Goal: Obtain resource: Obtain resource

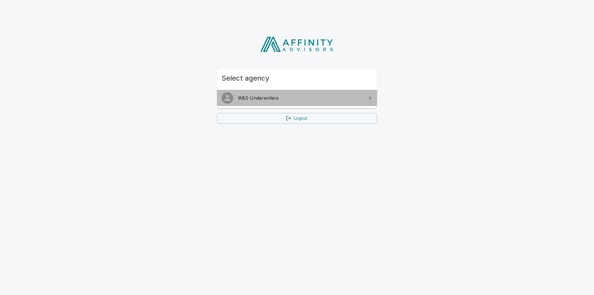
click at [264, 98] on span "W&S Underwriters" at bounding box center [300, 98] width 125 height 7
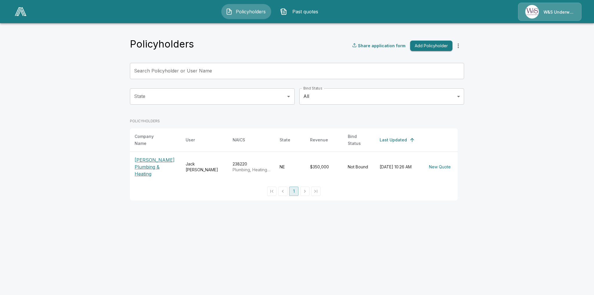
click at [145, 159] on p "[PERSON_NAME] Plumbing & Heating" at bounding box center [156, 167] width 42 height 21
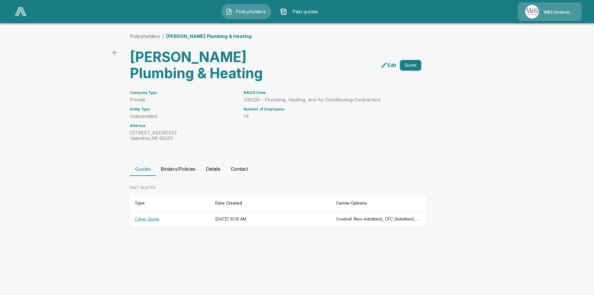
click at [148, 219] on th "Cyber Quote" at bounding box center [170, 219] width 81 height 15
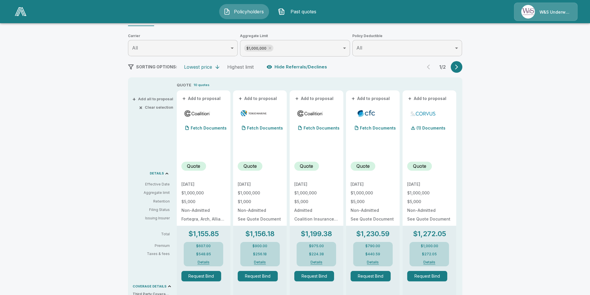
scroll to position [58, 0]
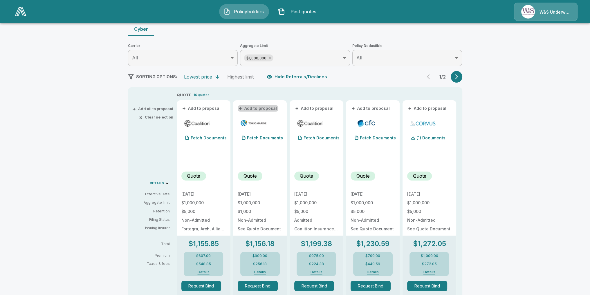
click at [262, 108] on button "+ Add to proposal" at bounding box center [258, 108] width 41 height 6
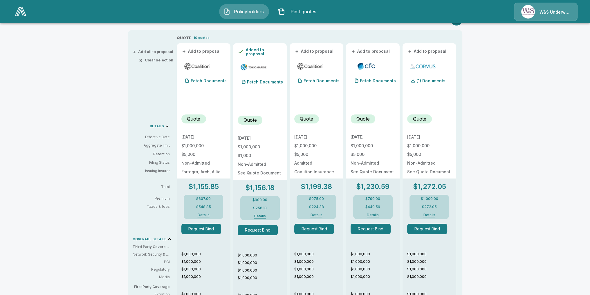
scroll to position [106, 0]
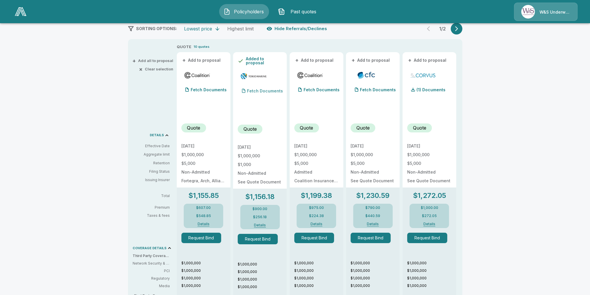
click at [255, 90] on p "Fetch Documents" at bounding box center [265, 91] width 36 height 4
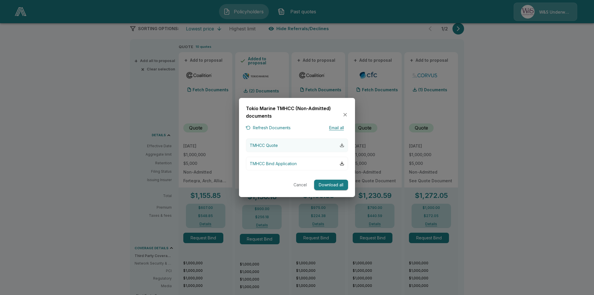
click at [341, 145] on div "button" at bounding box center [342, 145] width 5 height 5
click at [344, 114] on icon "button" at bounding box center [344, 114] width 3 height 3
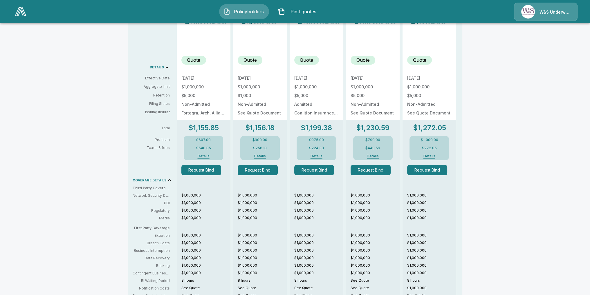
scroll to position [164, 0]
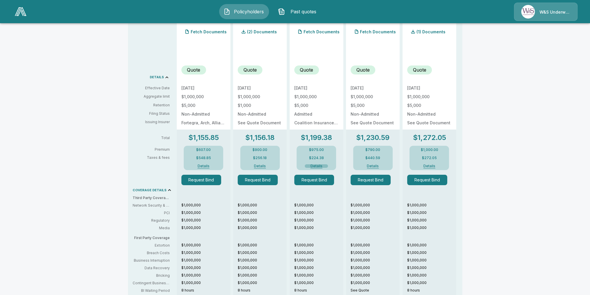
click at [319, 167] on button "Details" at bounding box center [316, 165] width 23 height 3
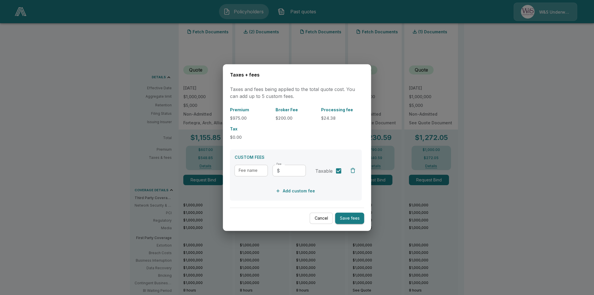
click at [325, 215] on button "Cancel" at bounding box center [321, 218] width 23 height 11
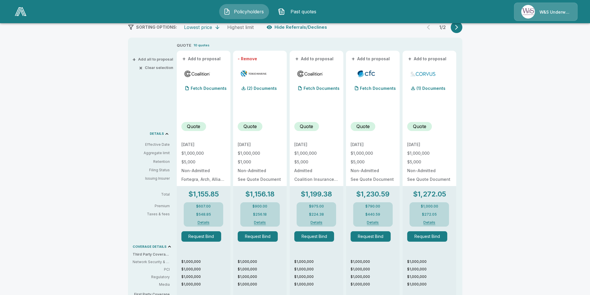
scroll to position [106, 0]
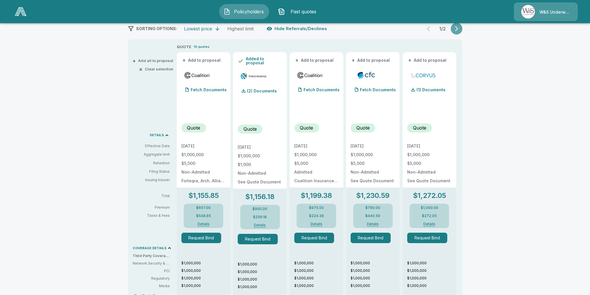
click at [455, 25] on button "button" at bounding box center [456, 29] width 12 height 12
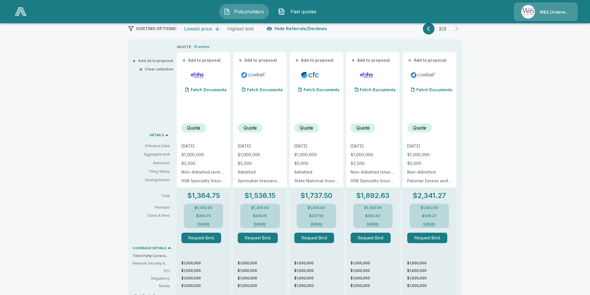
click at [429, 29] on icon "button" at bounding box center [430, 29] width 6 height 6
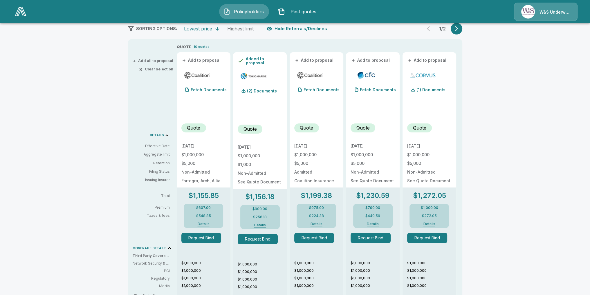
click at [459, 31] on icon "button" at bounding box center [456, 29] width 6 height 6
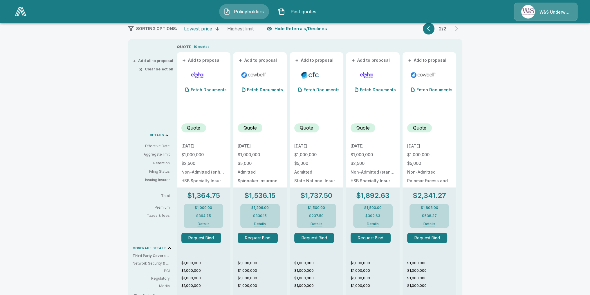
click at [244, 61] on button "+ Add to proposal" at bounding box center [258, 60] width 41 height 6
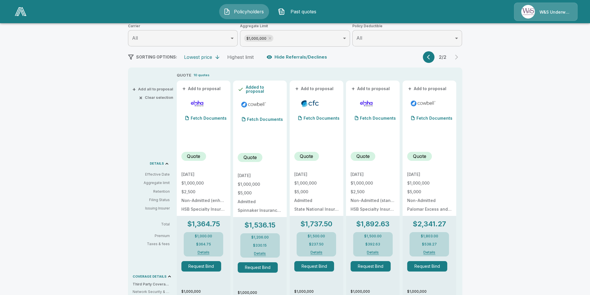
scroll to position [77, 0]
click at [430, 60] on icon "button" at bounding box center [430, 58] width 6 height 6
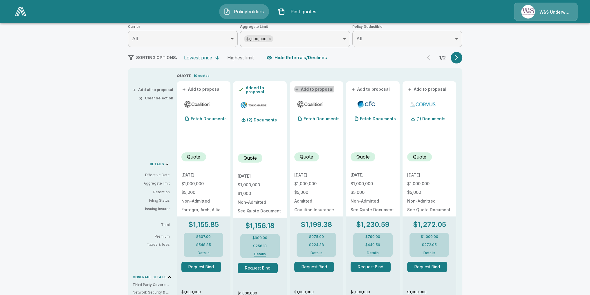
click at [309, 90] on button "+ Add to proposal" at bounding box center [314, 89] width 41 height 6
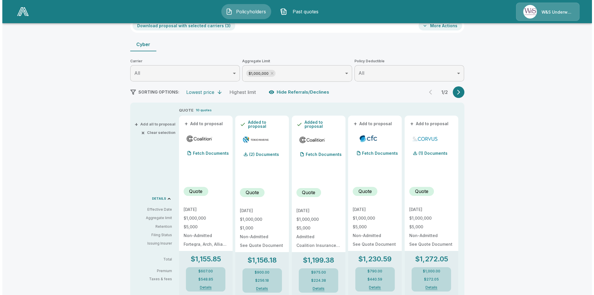
scroll to position [19, 0]
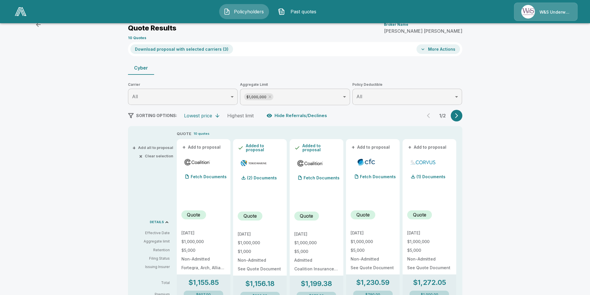
click at [196, 51] on button "Download proposal with selected carriers ( 3 )" at bounding box center [181, 49] width 103 height 10
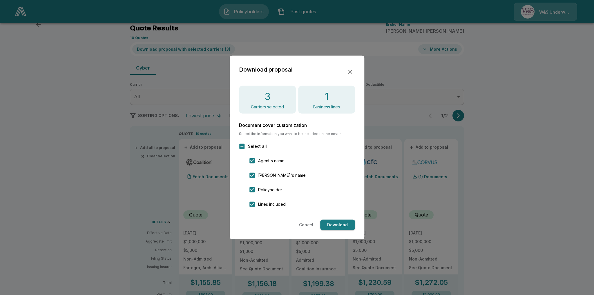
click at [344, 226] on button "Download" at bounding box center [337, 225] width 35 height 11
